Goal: Obtain resource: Download file/media

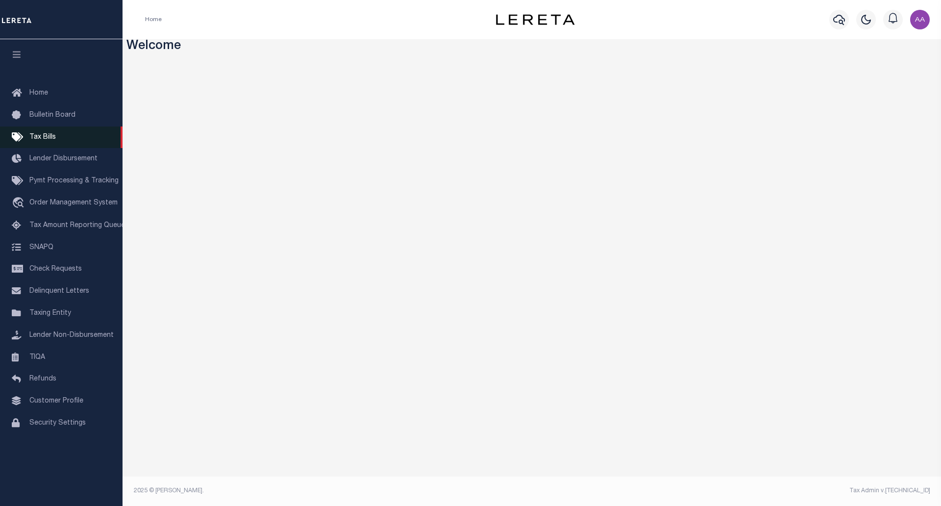
click at [52, 142] on link "Tax Bills" at bounding box center [61, 137] width 122 height 22
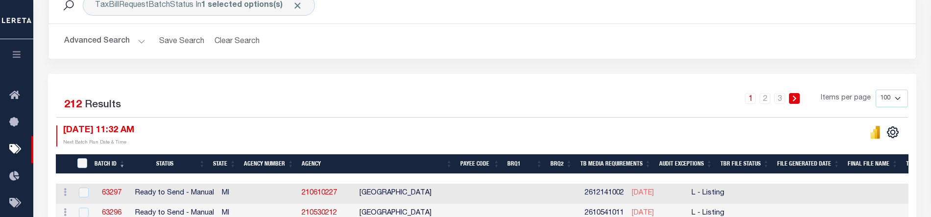
scroll to position [151, 0]
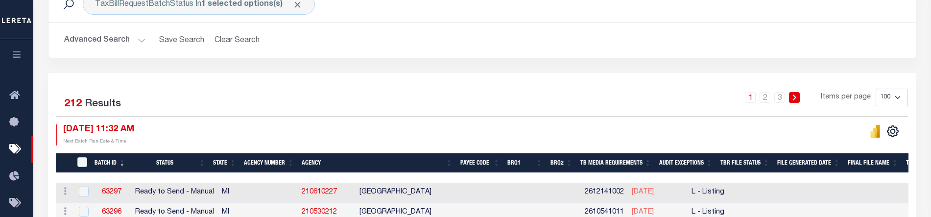
click at [82, 186] on td at bounding box center [82, 193] width 20 height 20
checkbox input "true"
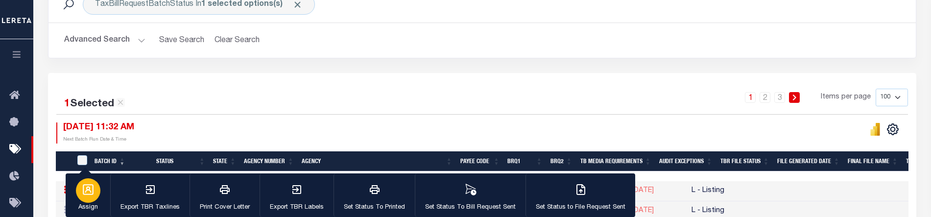
click at [84, 212] on button "Assign" at bounding box center [88, 195] width 45 height 44
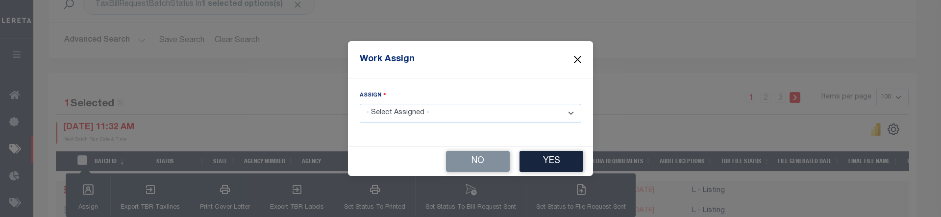
click at [576, 61] on button "Close" at bounding box center [577, 59] width 13 height 13
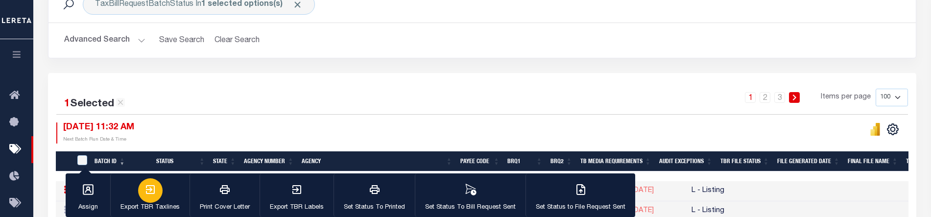
click at [138, 195] on button "Export TBR Taxlines" at bounding box center [149, 195] width 79 height 44
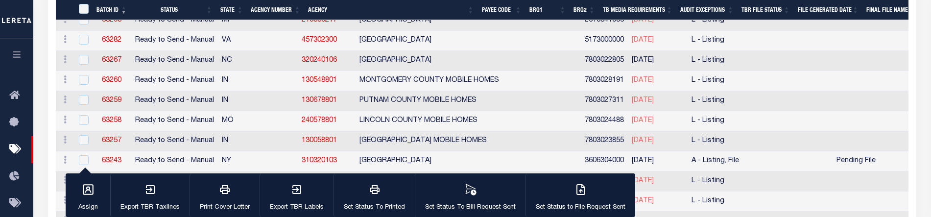
scroll to position [299, 0]
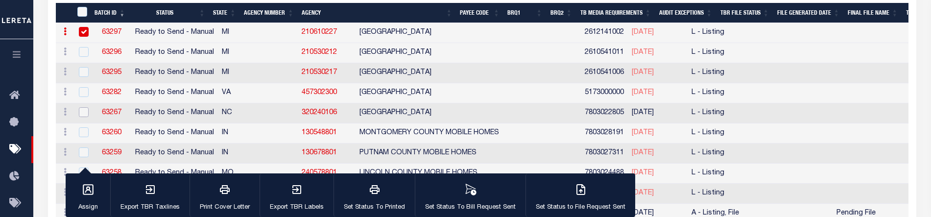
click at [86, 110] on input "checkbox" at bounding box center [84, 112] width 10 height 10
checkbox input "true"
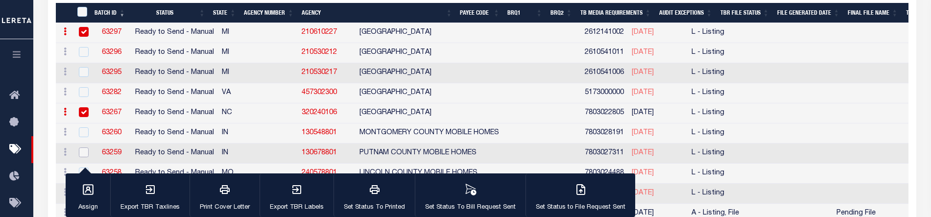
click at [86, 151] on input "checkbox" at bounding box center [84, 152] width 10 height 10
checkbox input "true"
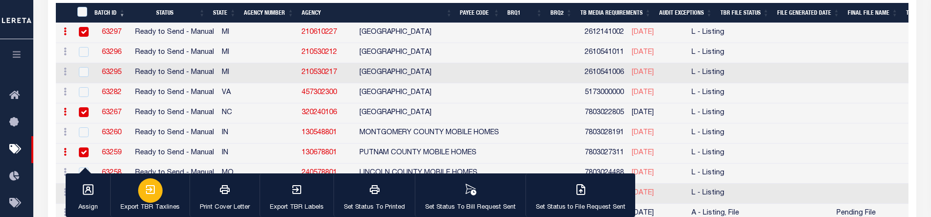
click at [155, 195] on icon "button" at bounding box center [151, 190] width 12 height 12
drag, startPoint x: 445, startPoint y: 36, endPoint x: 508, endPoint y: 53, distance: 65.5
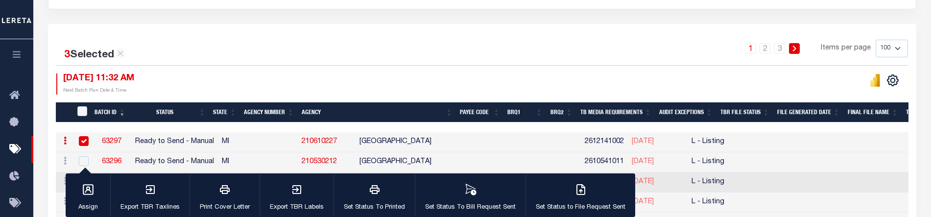
scroll to position [199, 0]
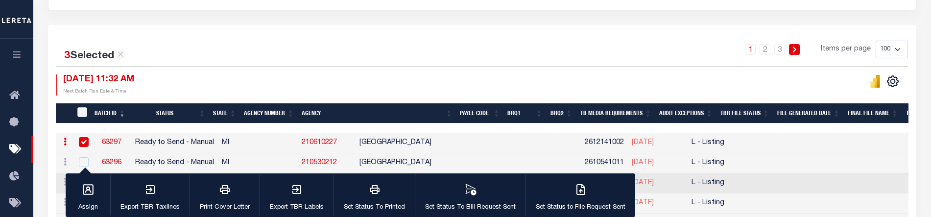
click at [87, 141] on input "checkbox" at bounding box center [84, 142] width 10 height 10
checkbox input "false"
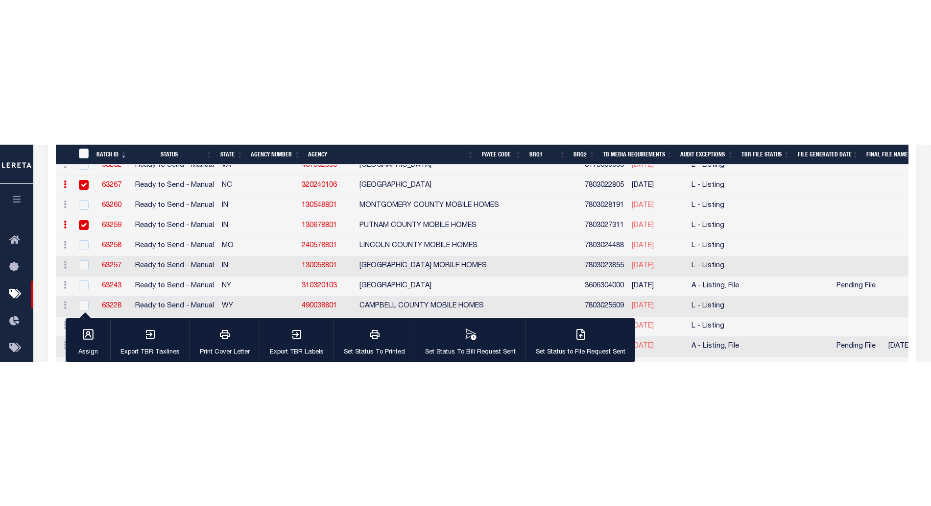
scroll to position [374, 0]
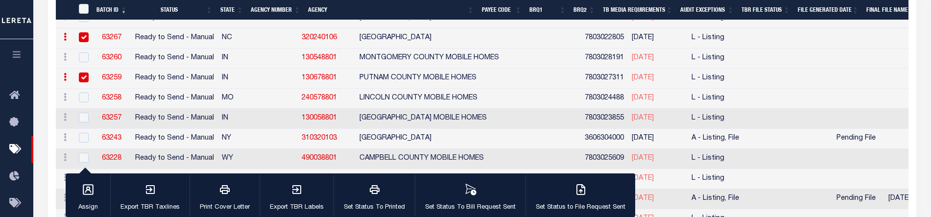
click at [86, 78] on input "checkbox" at bounding box center [84, 77] width 10 height 10
checkbox input "false"
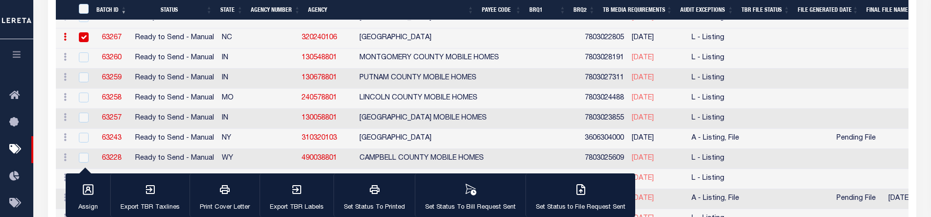
click at [85, 39] on input "checkbox" at bounding box center [84, 37] width 10 height 10
checkbox input "false"
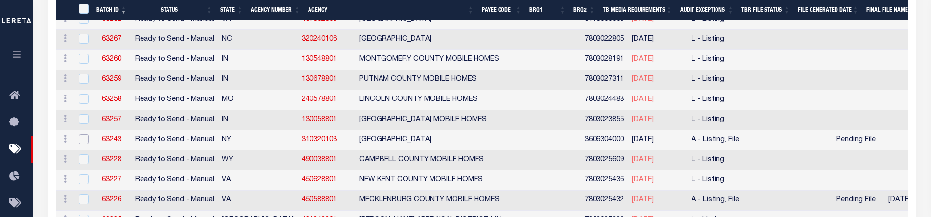
click at [84, 135] on input "checkbox" at bounding box center [84, 139] width 10 height 10
checkbox input "true"
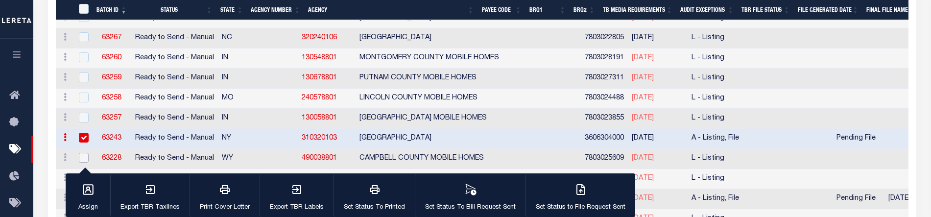
click at [84, 161] on input "checkbox" at bounding box center [84, 158] width 10 height 10
checkbox input "true"
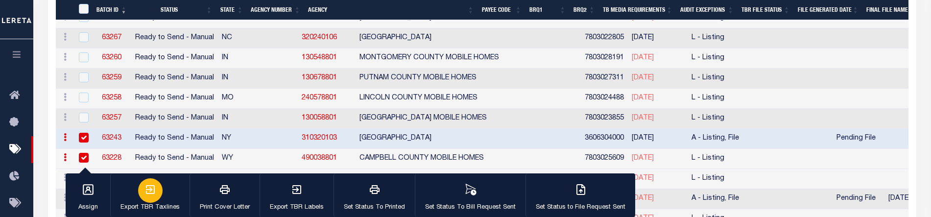
click at [139, 191] on div "button" at bounding box center [150, 190] width 24 height 24
